Goal: Check status

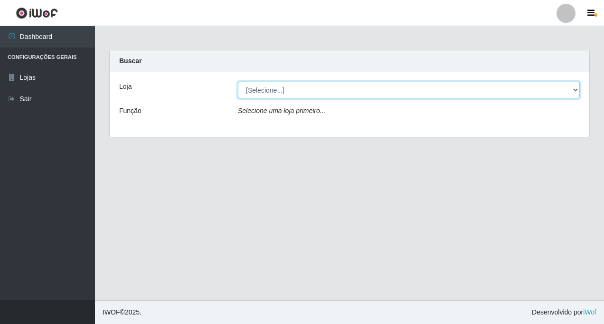
click at [577, 88] on select "[Selecione...] Rede Fácil Construção" at bounding box center [409, 90] width 342 height 17
select select "318"
click at [238, 82] on select "[Selecione...] Rede Fácil Construção" at bounding box center [409, 90] width 342 height 17
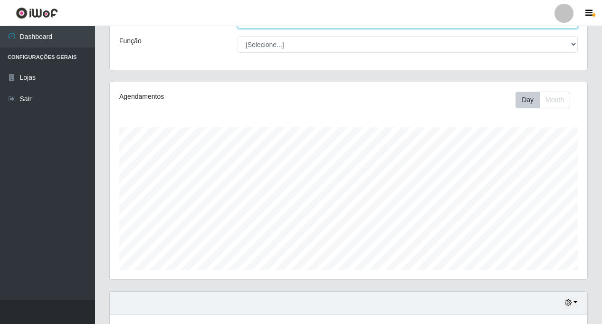
scroll to position [138, 0]
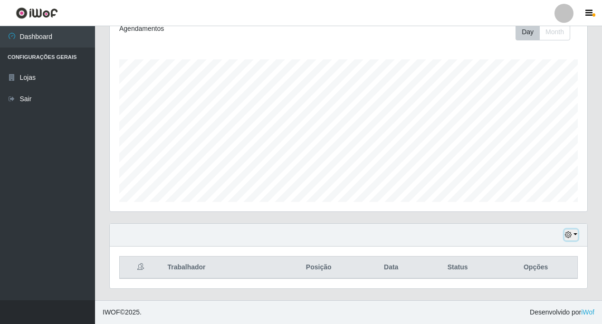
click at [576, 235] on button "button" at bounding box center [570, 234] width 13 height 11
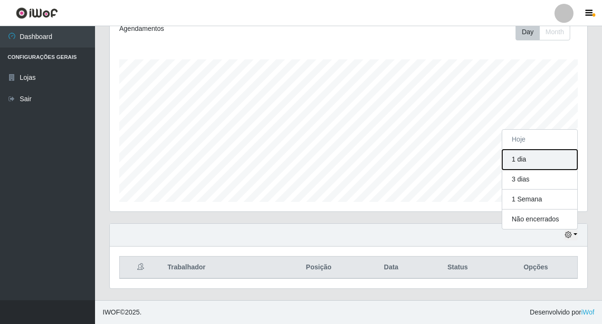
click at [536, 162] on button "1 dia" at bounding box center [539, 160] width 75 height 20
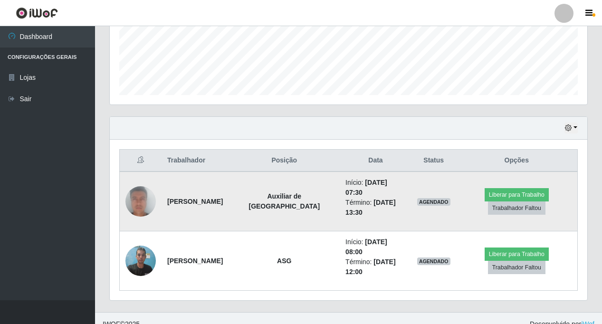
scroll to position [257, 0]
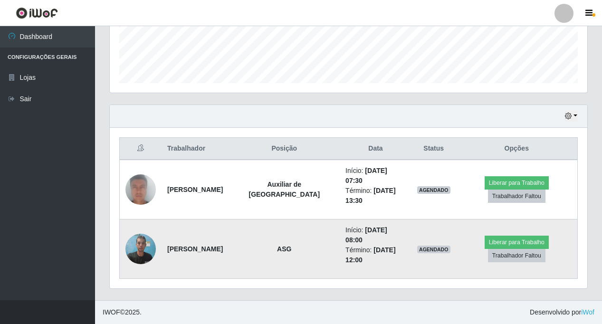
click at [141, 246] on img at bounding box center [140, 249] width 30 height 40
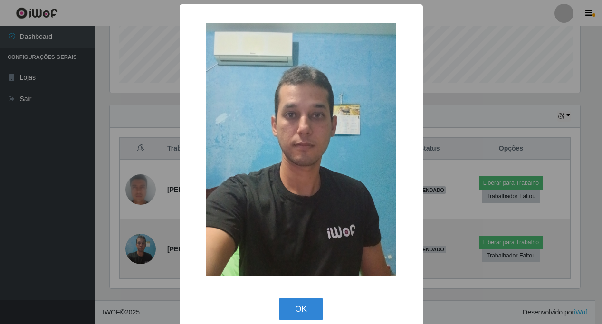
scroll to position [197, 473]
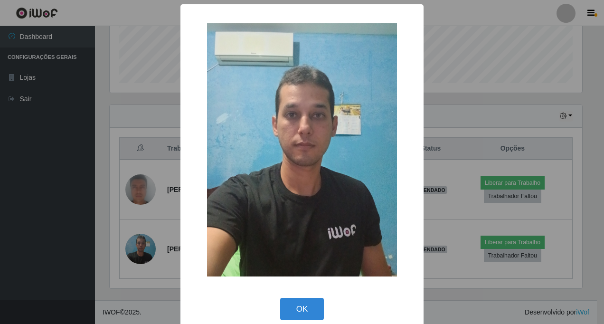
click at [141, 242] on div "× OK Cancel" at bounding box center [302, 162] width 604 height 324
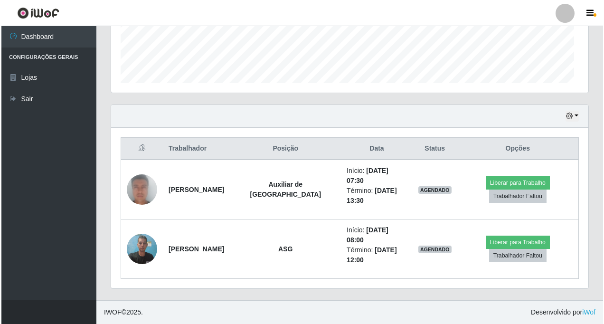
scroll to position [197, 477]
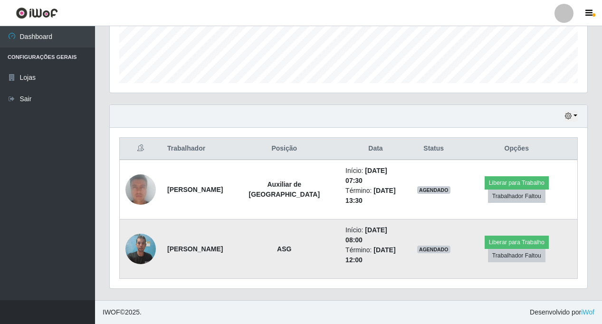
click at [140, 246] on img at bounding box center [140, 249] width 30 height 40
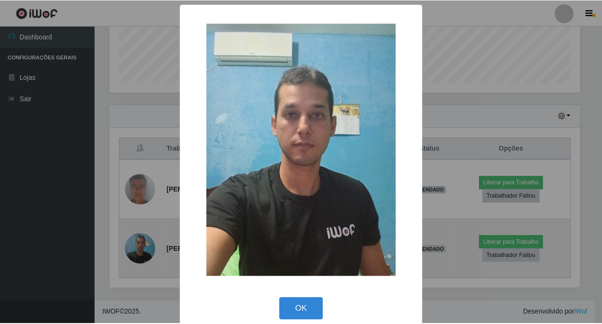
scroll to position [197, 473]
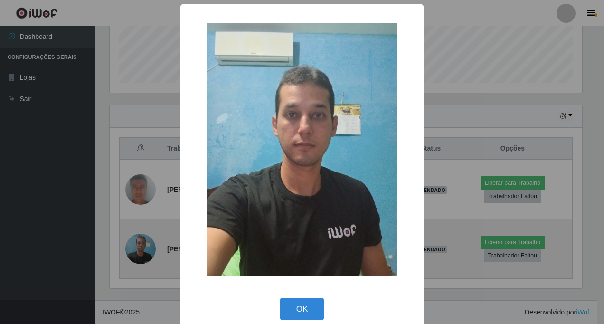
click at [140, 246] on div "× OK Cancel" at bounding box center [302, 162] width 604 height 324
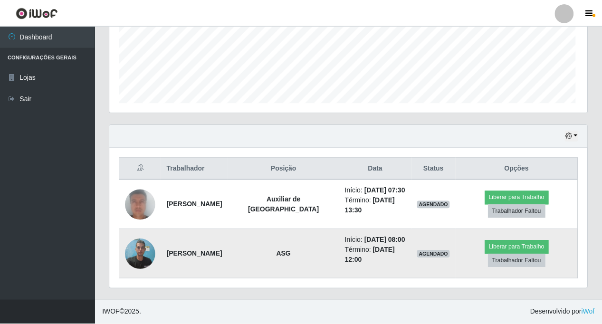
scroll to position [197, 477]
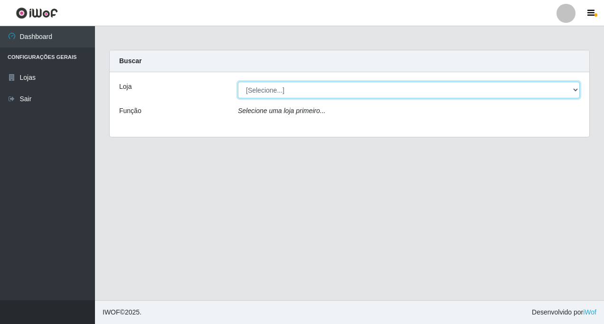
click at [276, 88] on select "[Selecione...] Rede Fácil Construção" at bounding box center [409, 90] width 342 height 17
select select "318"
click at [238, 82] on select "[Selecione...] Rede Fácil Construção" at bounding box center [409, 90] width 342 height 17
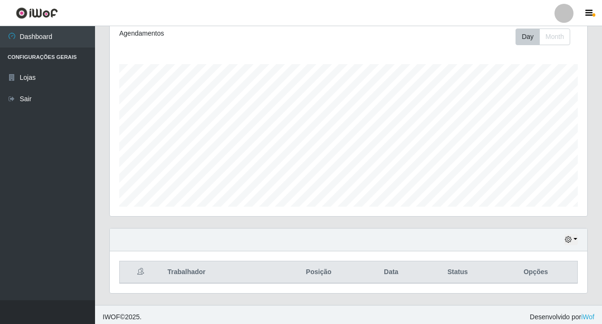
scroll to position [138, 0]
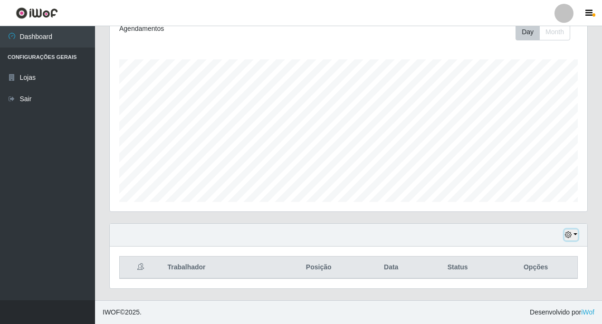
click at [572, 235] on button "button" at bounding box center [570, 234] width 13 height 11
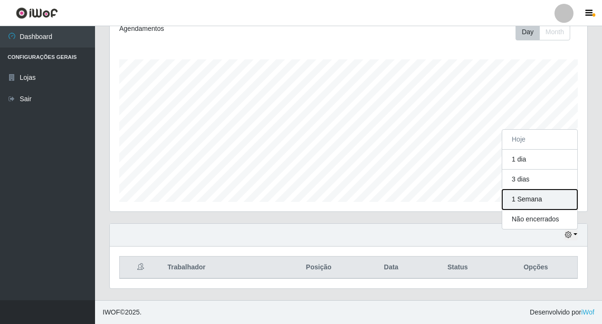
click at [535, 200] on button "1 Semana" at bounding box center [539, 200] width 75 height 20
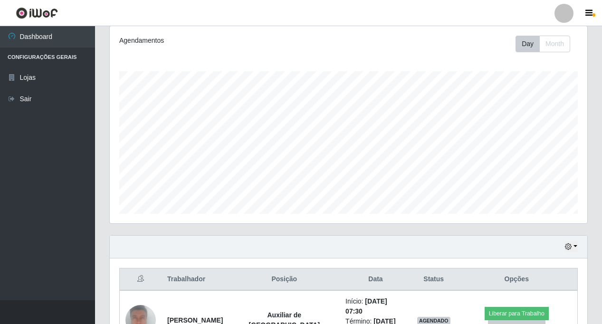
scroll to position [173, 0]
